Goal: Entertainment & Leisure: Consume media (video, audio)

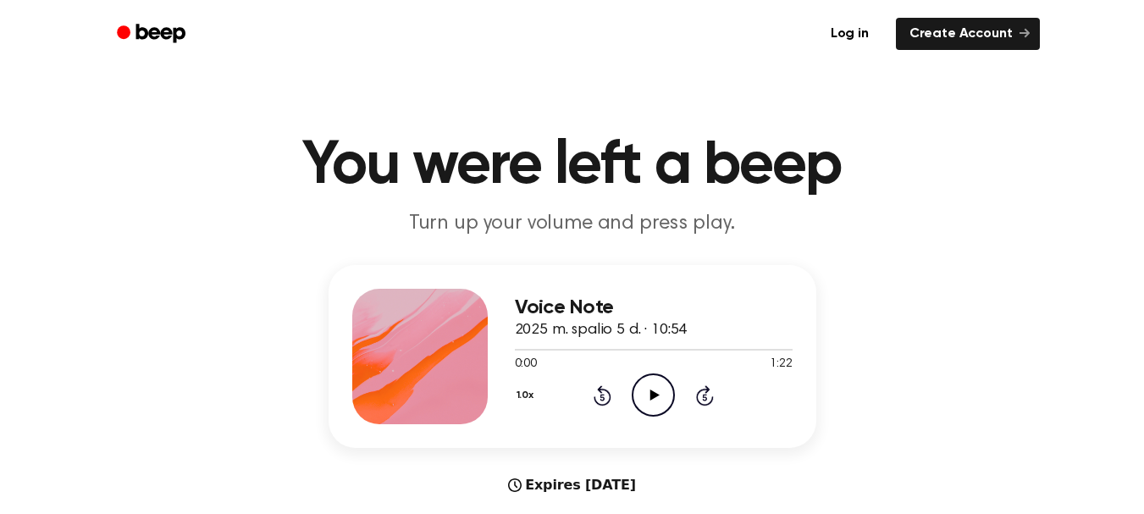
click at [649, 390] on icon "Play Audio" at bounding box center [652, 394] width 43 height 43
click at [655, 385] on icon "Play Audio" at bounding box center [652, 394] width 43 height 43
click at [648, 400] on icon "Play Audio" at bounding box center [652, 394] width 43 height 43
